Goal: Find specific page/section: Find specific page/section

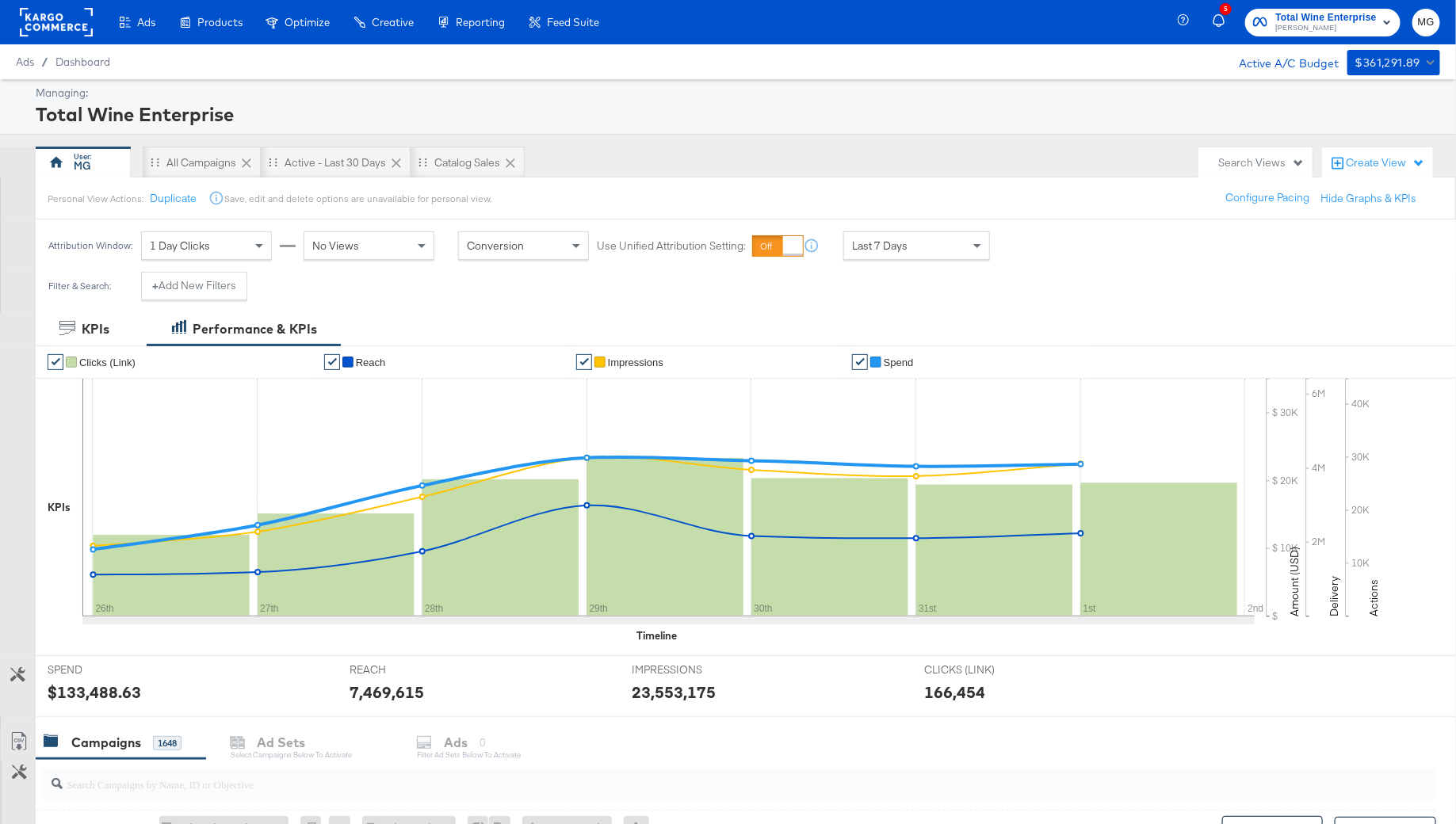
click at [72, 19] on rect at bounding box center [56, 22] width 73 height 29
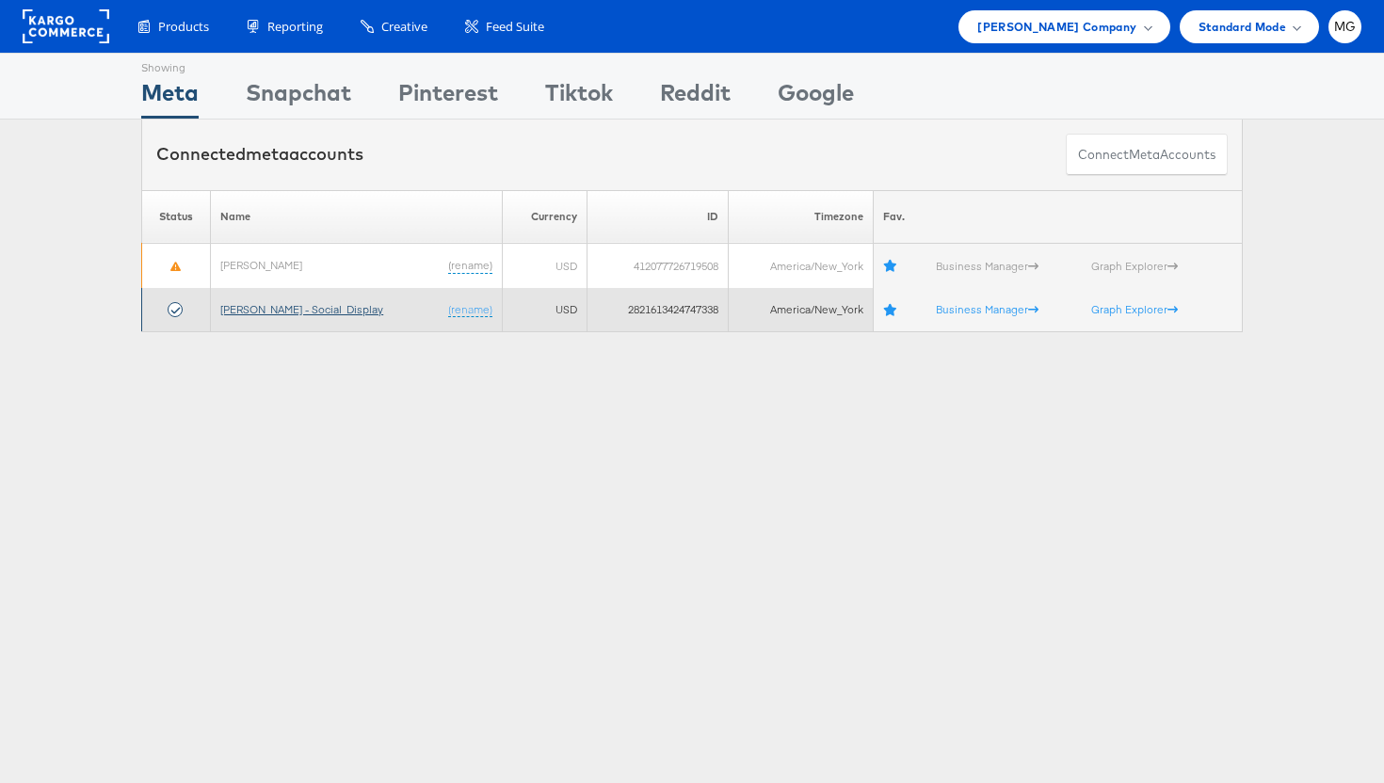
click at [253, 304] on link "[PERSON_NAME] - Social_Display" at bounding box center [301, 309] width 163 height 14
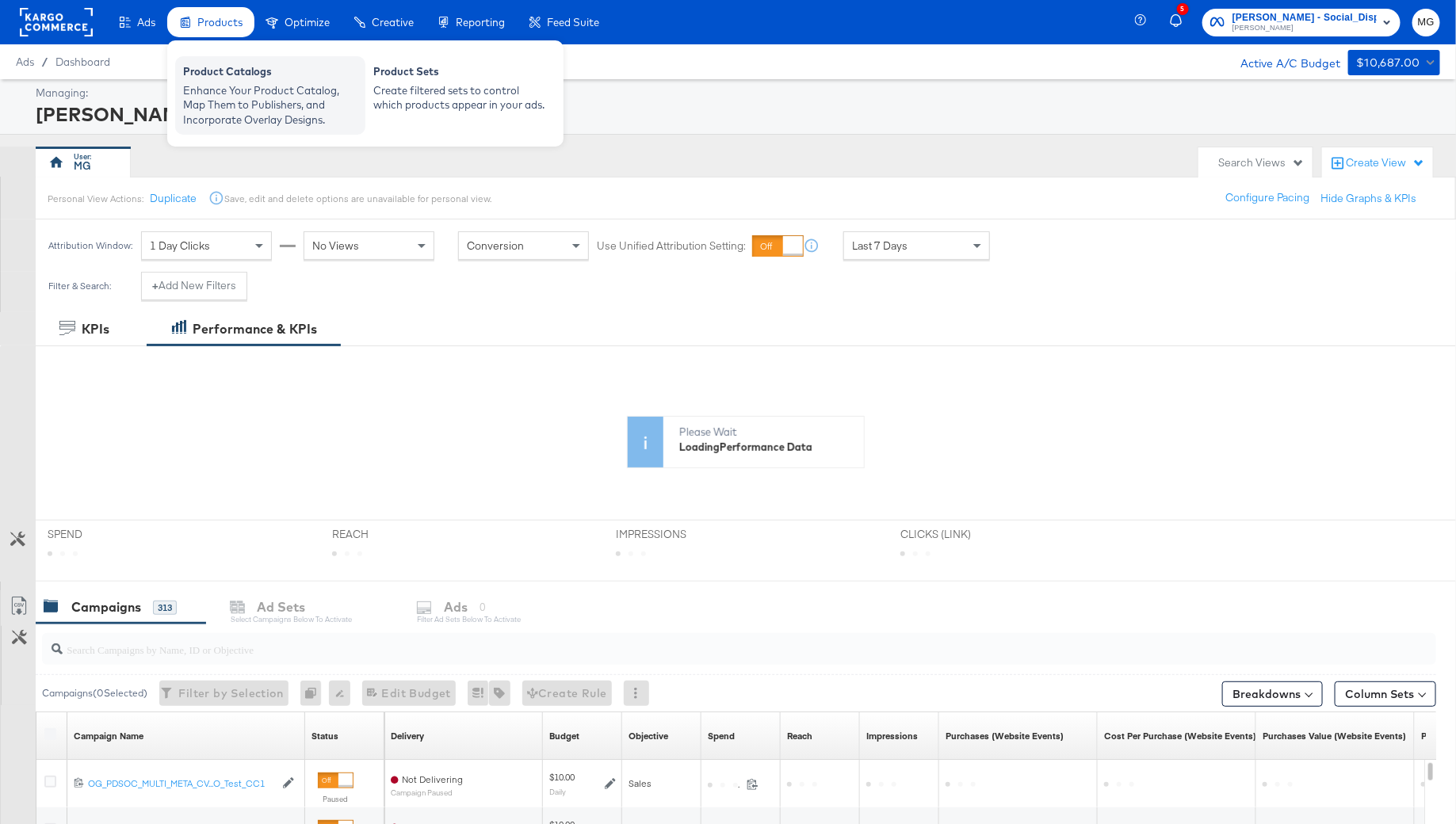
click at [245, 78] on div "Product Catalogs" at bounding box center [269, 73] width 174 height 19
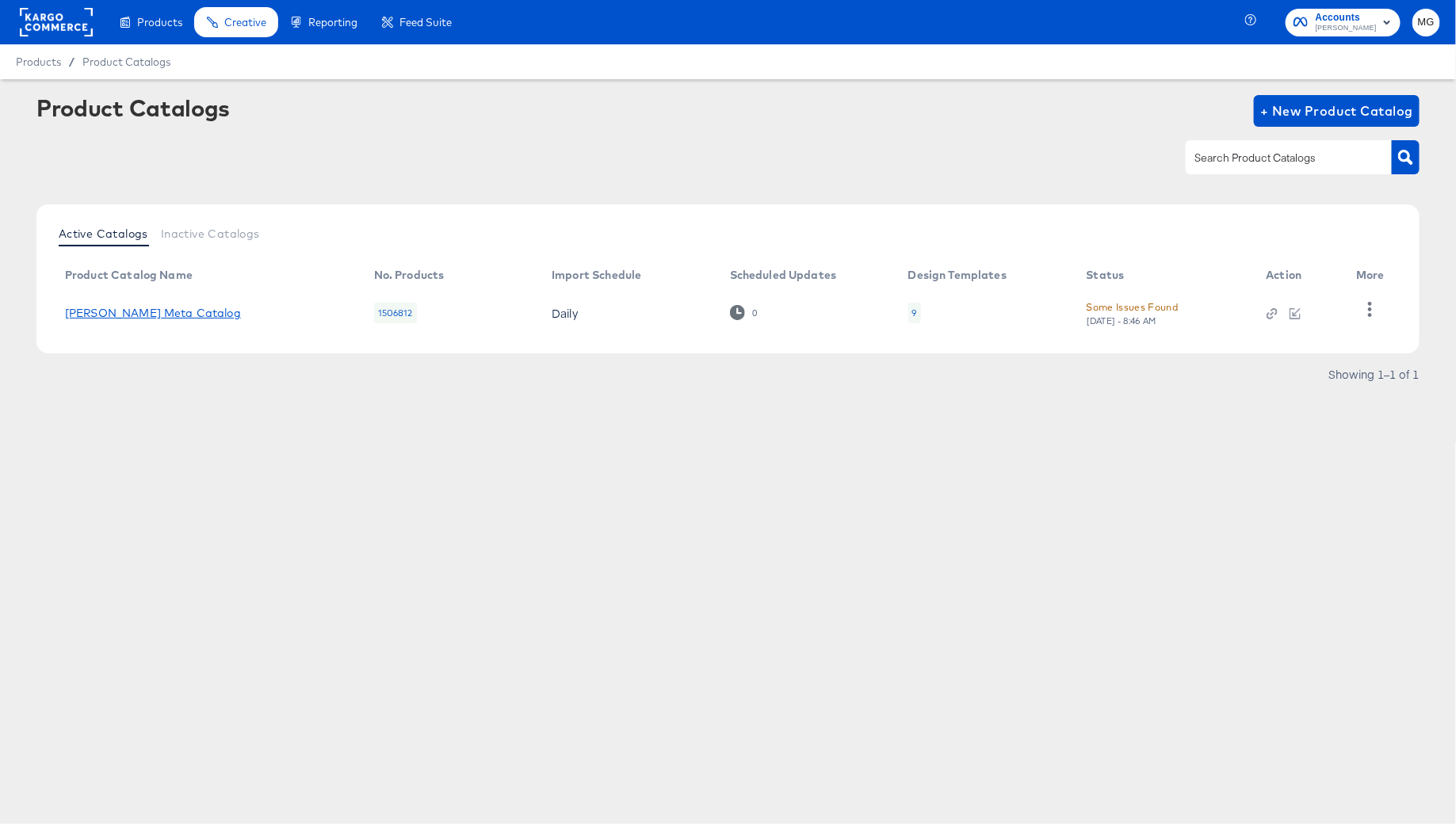
click at [112, 310] on link "[PERSON_NAME] Meta Catalog" at bounding box center [152, 312] width 176 height 13
